Goal: Answer question/provide support

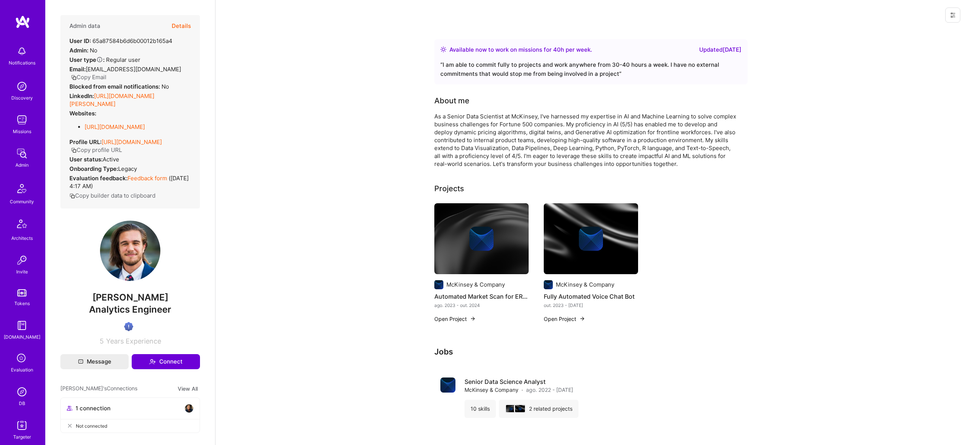
click at [189, 25] on button "Details" at bounding box center [181, 26] width 19 height 22
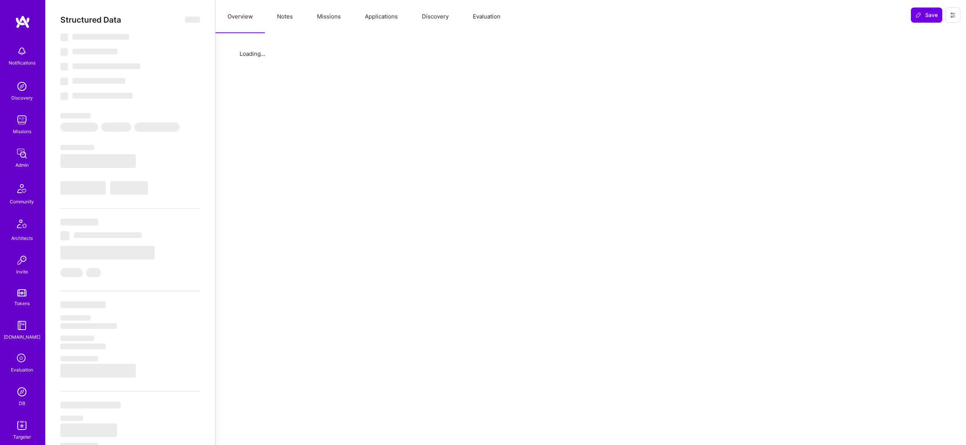
select select "Right Now"
select select "Verified"
select select "US"
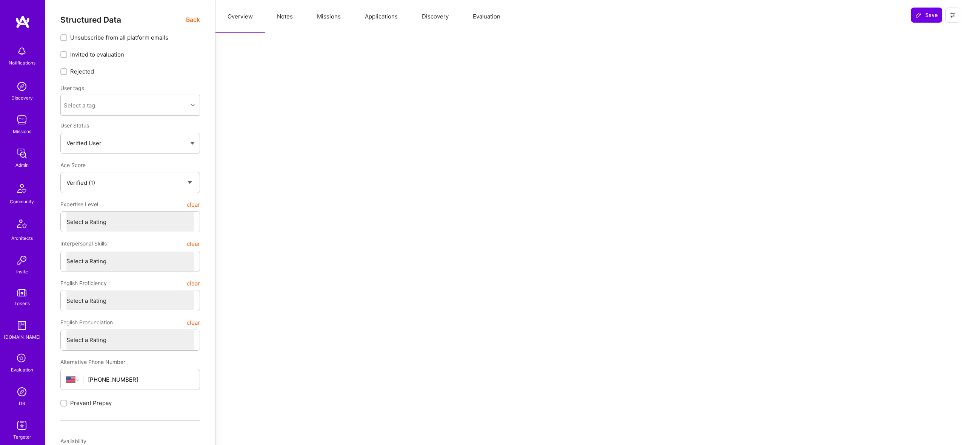
click at [495, 13] on button "Evaluation" at bounding box center [487, 16] width 52 height 33
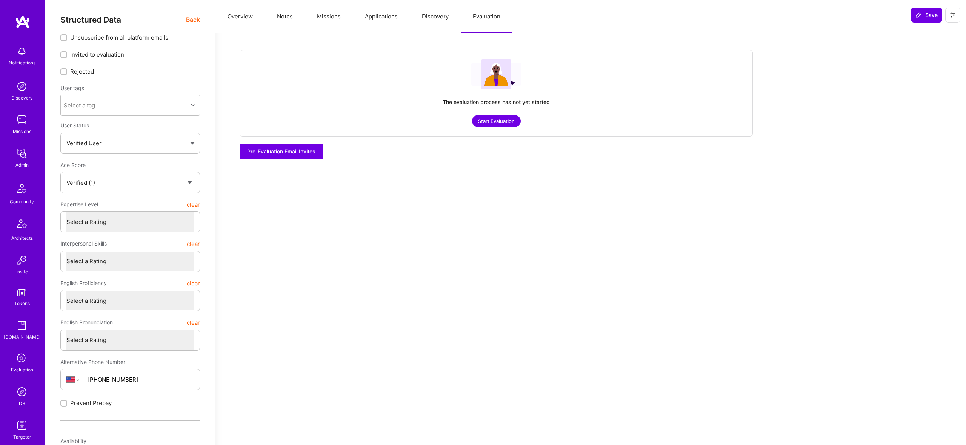
click at [437, 15] on button "Discovery" at bounding box center [435, 16] width 51 height 33
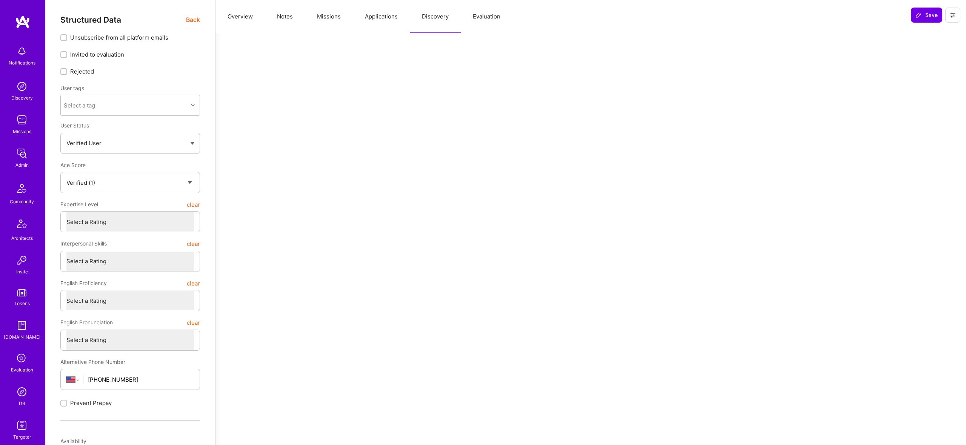
click at [357, 18] on button "Applications" at bounding box center [381, 16] width 57 height 33
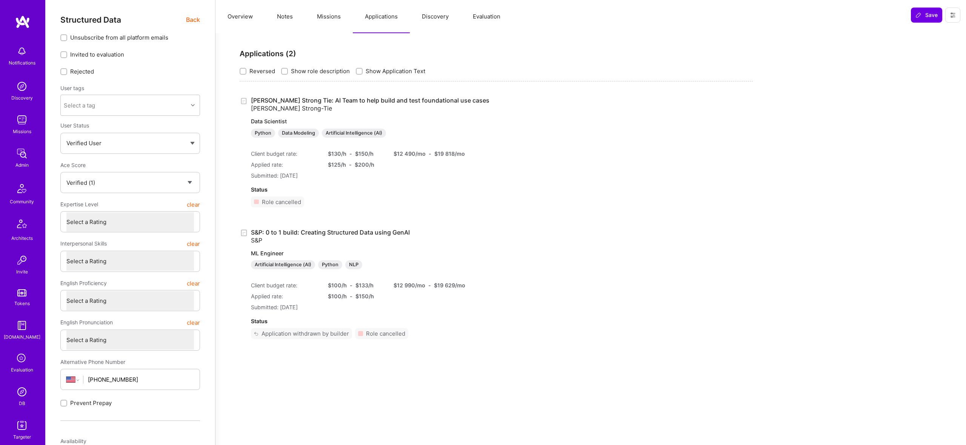
click at [294, 18] on button "Notes" at bounding box center [285, 16] width 40 height 33
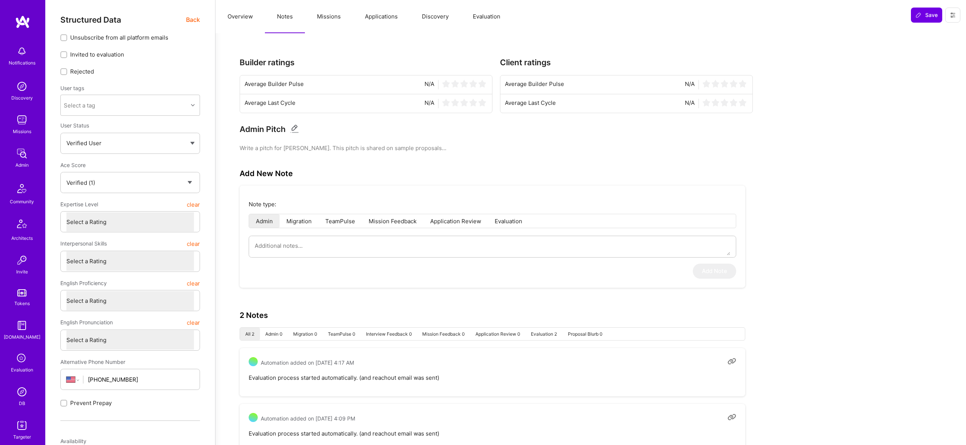
click at [326, 13] on button "Missions" at bounding box center [329, 16] width 48 height 33
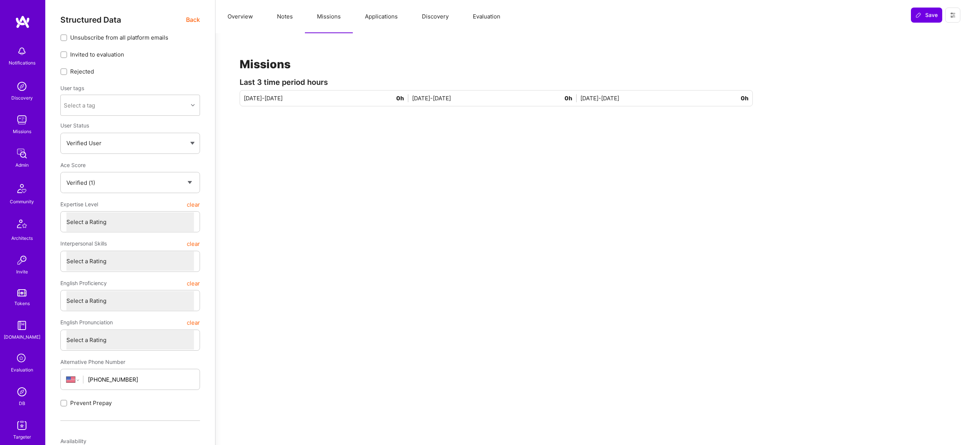
click at [372, 17] on button "Applications" at bounding box center [381, 16] width 57 height 33
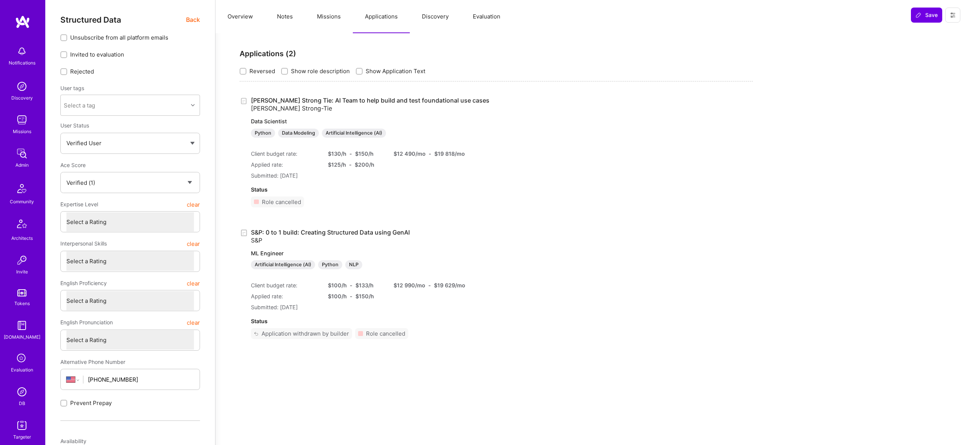
drag, startPoint x: 446, startPoint y: 13, endPoint x: 496, endPoint y: 12, distance: 49.5
click at [448, 14] on button "Discovery" at bounding box center [435, 16] width 51 height 33
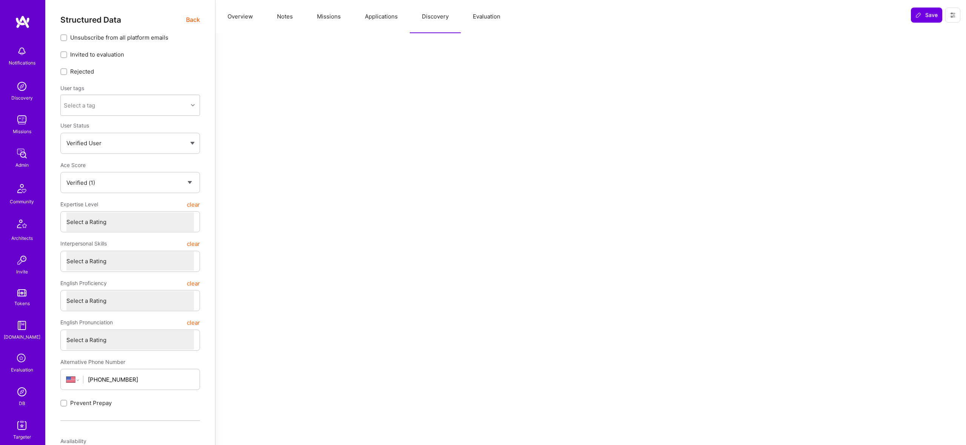
click at [497, 12] on button "Evaluation" at bounding box center [487, 16] width 52 height 33
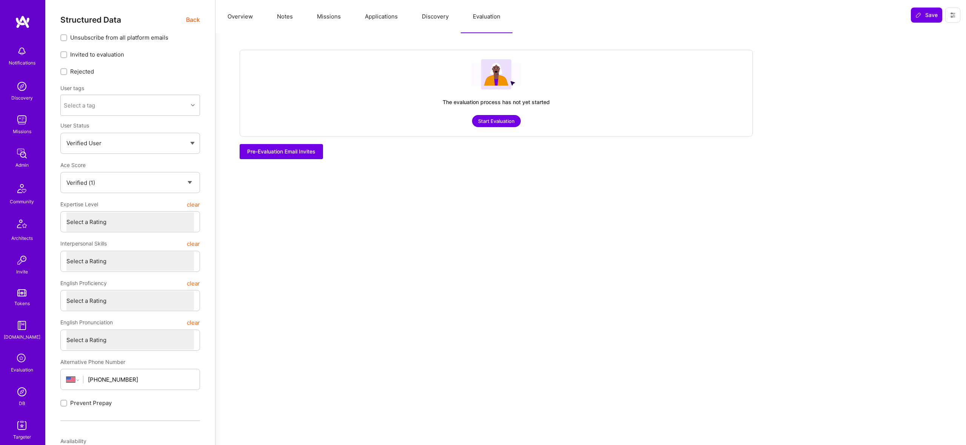
click at [276, 18] on button "Notes" at bounding box center [285, 16] width 40 height 33
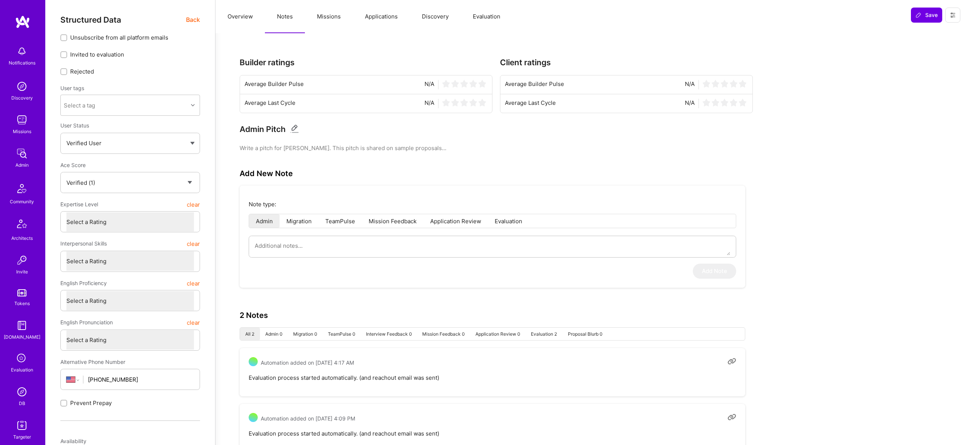
click at [246, 18] on button "Overview" at bounding box center [239, 16] width 49 height 33
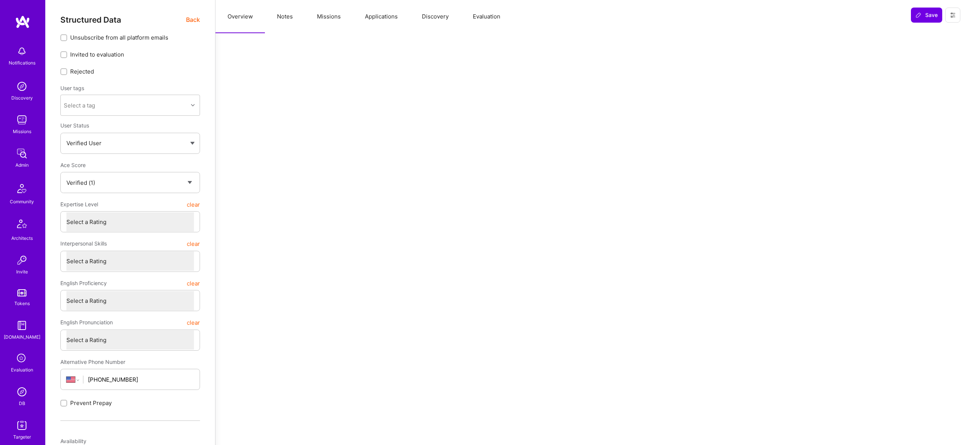
click at [470, 17] on button "Evaluation" at bounding box center [487, 16] width 52 height 33
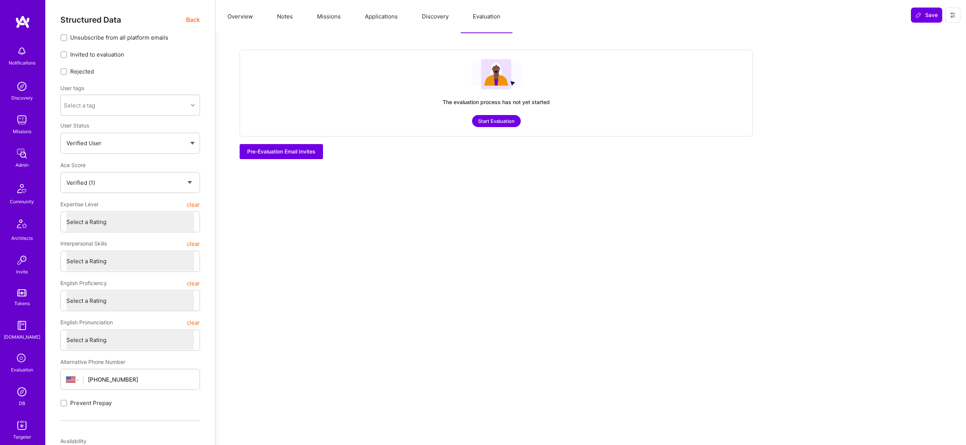
click at [288, 29] on button "Notes" at bounding box center [285, 16] width 40 height 33
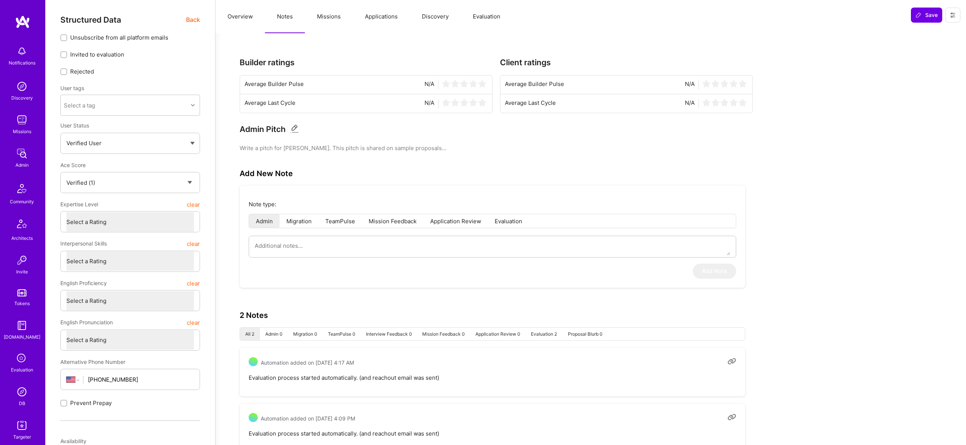
click at [192, 22] on span "Back" at bounding box center [193, 19] width 14 height 9
drag, startPoint x: 200, startPoint y: 18, endPoint x: 229, endPoint y: 49, distance: 43.2
click at [200, 18] on span "Back" at bounding box center [193, 19] width 14 height 9
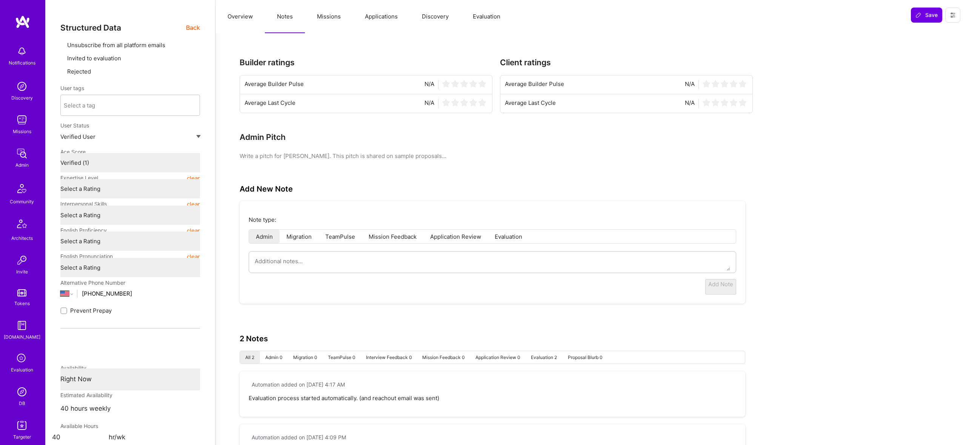
type textarea "x"
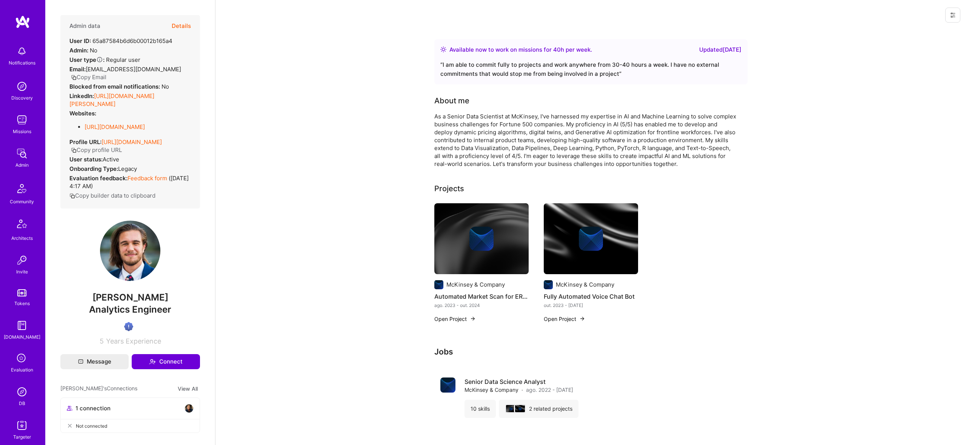
click at [138, 40] on div "User ID: 65a87584b6d6b00012b165a4" at bounding box center [120, 41] width 103 height 8
copy div "65a87584b6d6b00012b165a4"
click at [24, 392] on img at bounding box center [21, 390] width 15 height 15
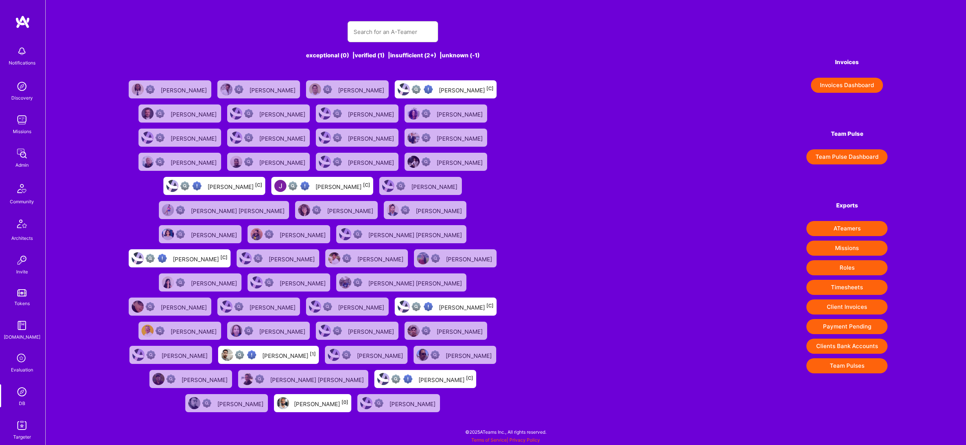
click at [368, 43] on div "exceptional (0) | verified (1) | insufficient (2+) | unknown (-1) Dominic Clark…" at bounding box center [393, 213] width 538 height 403
click at [381, 34] on input "text" at bounding box center [393, 31] width 78 height 19
type input "pedro nogueira"
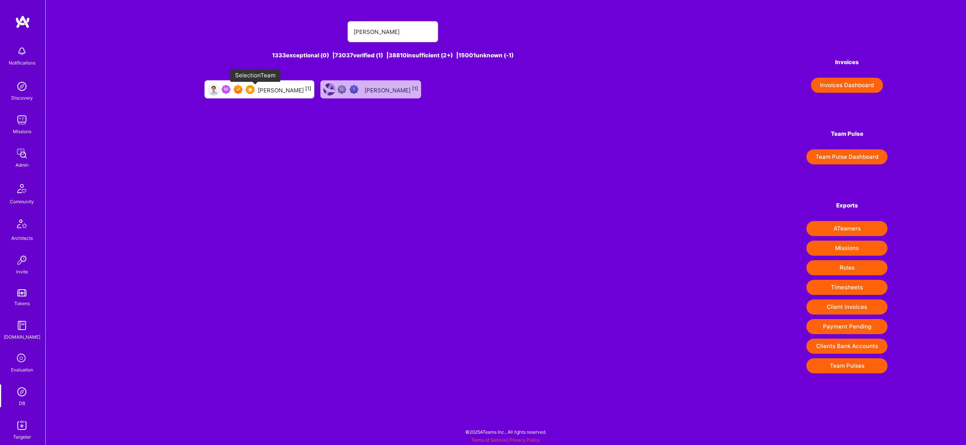
click at [255, 87] on img at bounding box center [250, 89] width 9 height 9
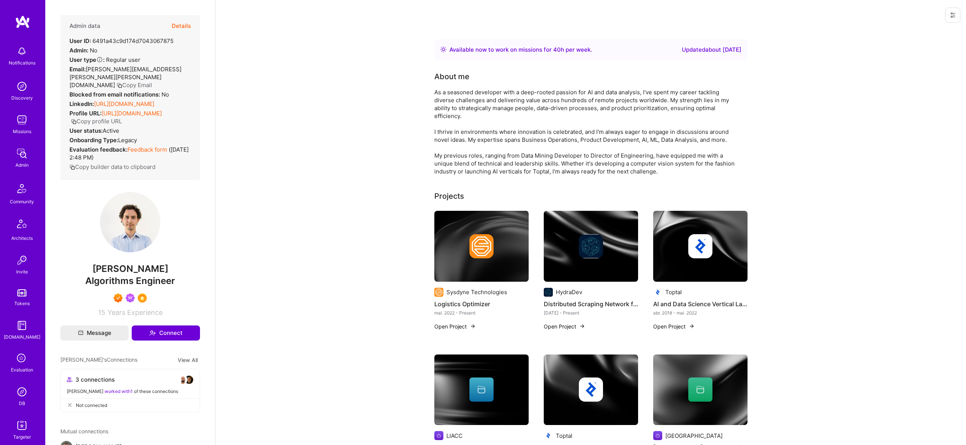
click at [175, 27] on button "Details" at bounding box center [181, 26] width 19 height 22
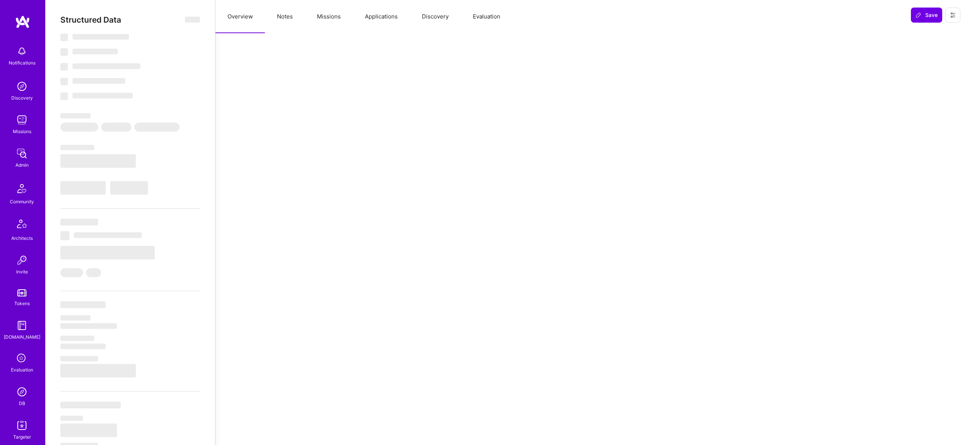
click at [340, 12] on button "Missions" at bounding box center [329, 16] width 48 height 33
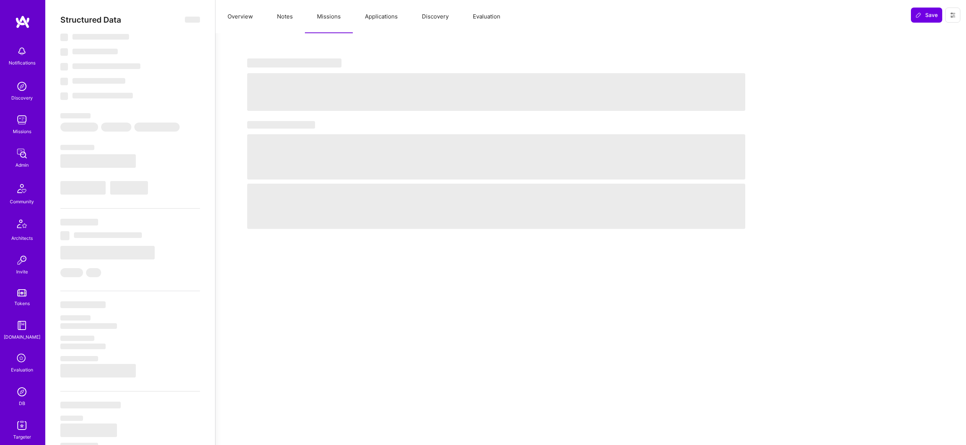
type textarea "x"
select select "Right Now"
select select "7"
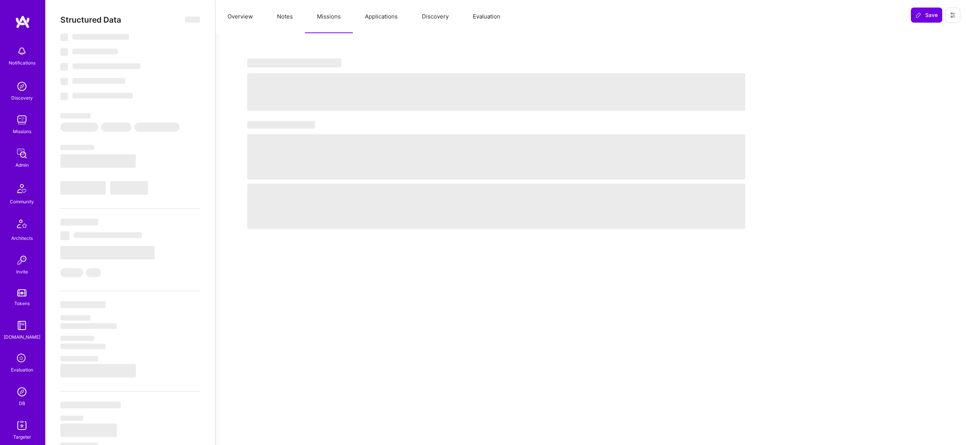
select select "7"
select select "PT"
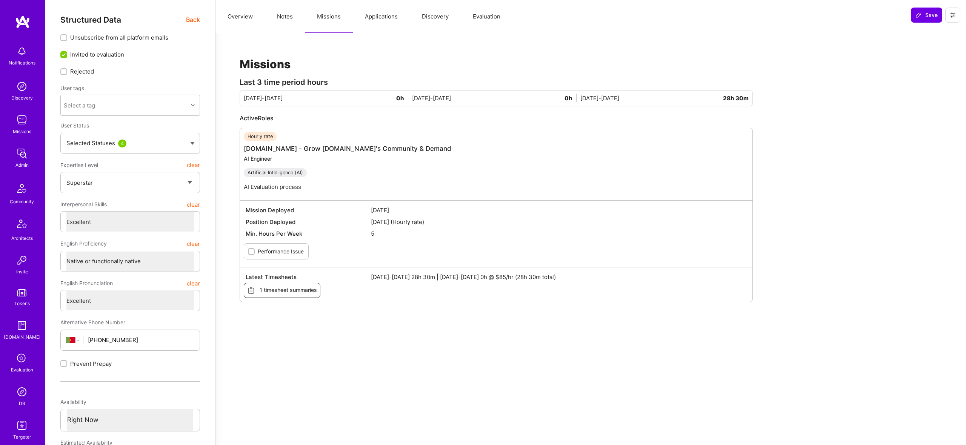
click at [389, 18] on button "Applications" at bounding box center [381, 16] width 57 height 33
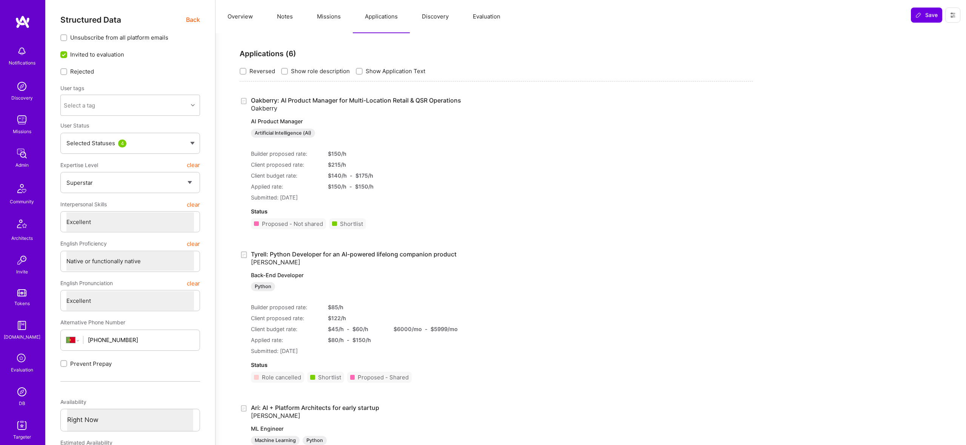
click at [339, 16] on button "Missions" at bounding box center [329, 16] width 48 height 33
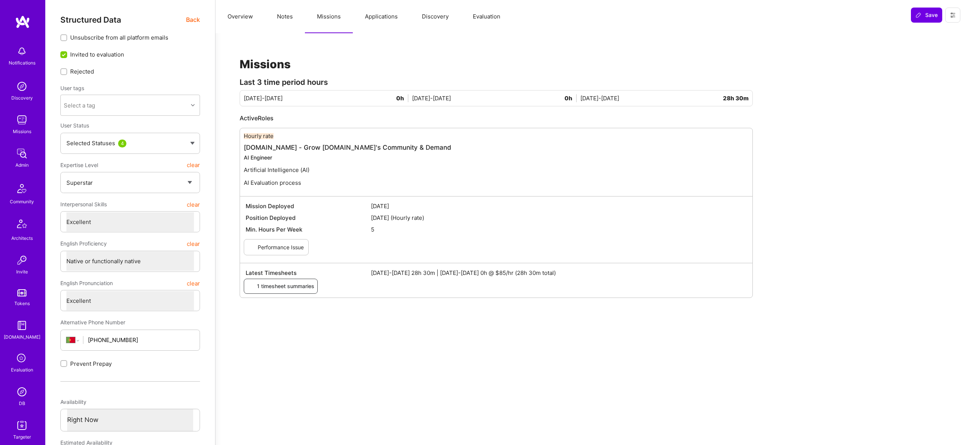
scroll to position [0, 0]
click at [476, 22] on button "Evaluation" at bounding box center [487, 16] width 52 height 33
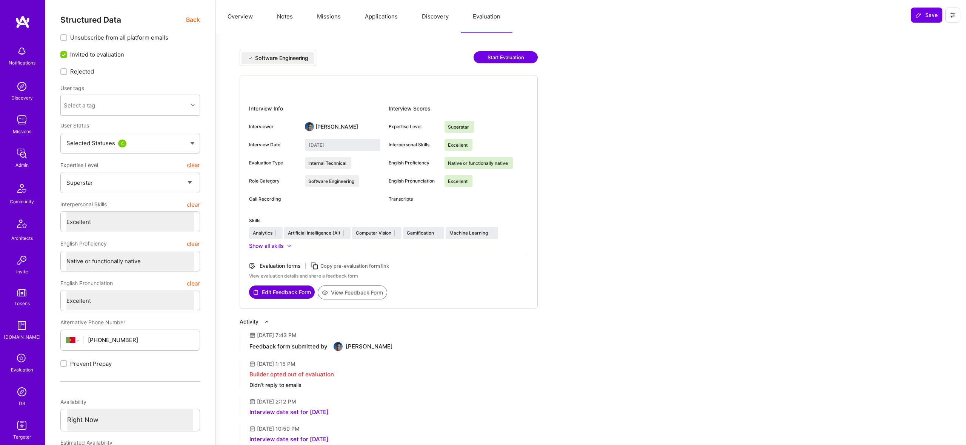
click at [354, 292] on button "View Feedback Form" at bounding box center [352, 293] width 69 height 14
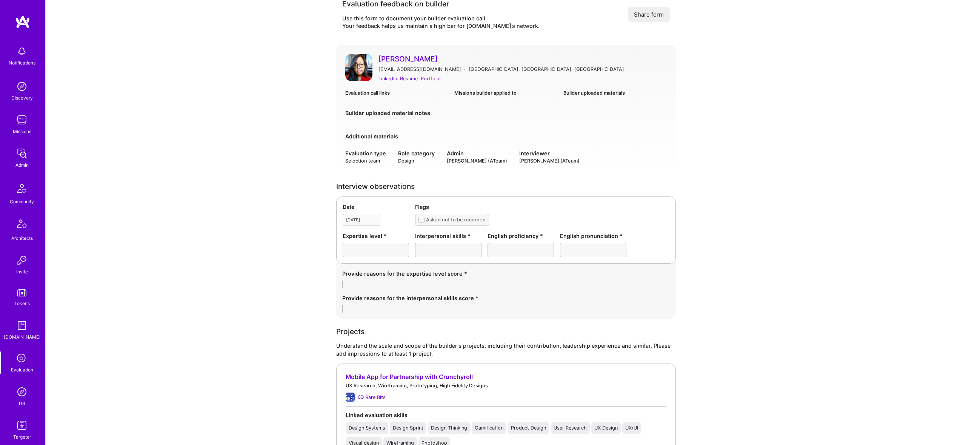
scroll to position [17, 0]
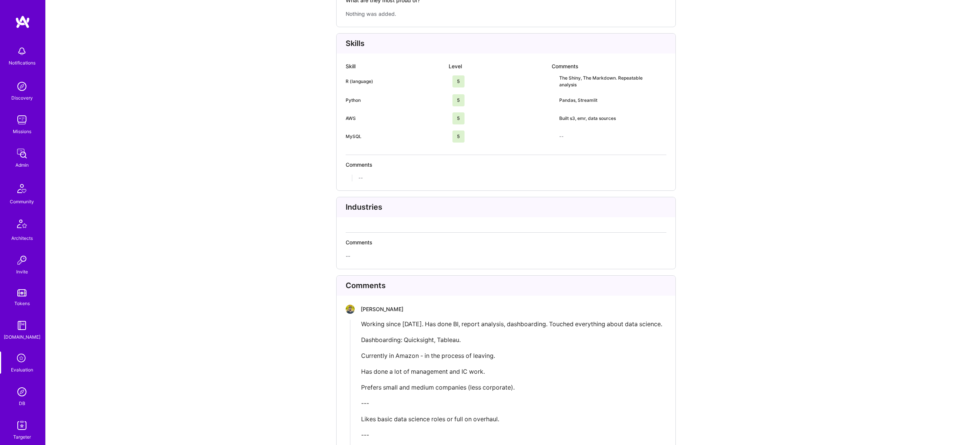
scroll to position [1708, 0]
